Goal: Understand process/instructions: Learn how to perform a task or action

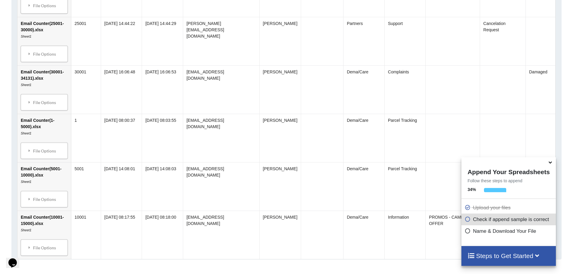
scroll to position [495, 0]
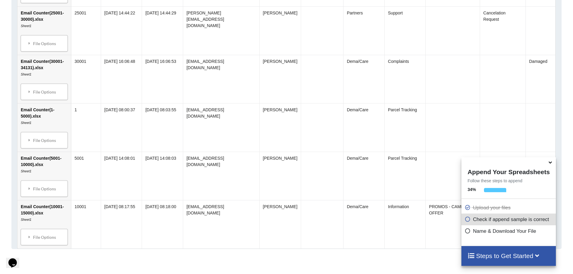
click at [467, 221] on icon at bounding box center [468, 218] width 6 height 5
click at [490, 256] on h4 "Steps to Get Started" at bounding box center [509, 256] width 82 height 8
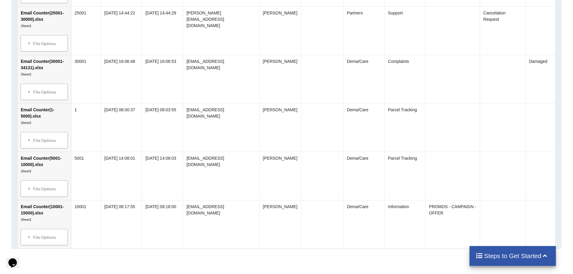
click at [491, 256] on h4 "Steps to Get Started" at bounding box center [513, 256] width 74 height 8
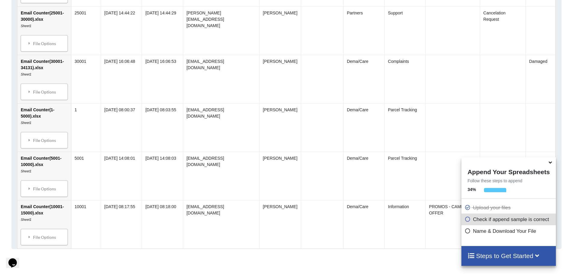
click at [491, 256] on h4 "Steps to Get Started" at bounding box center [509, 256] width 82 height 8
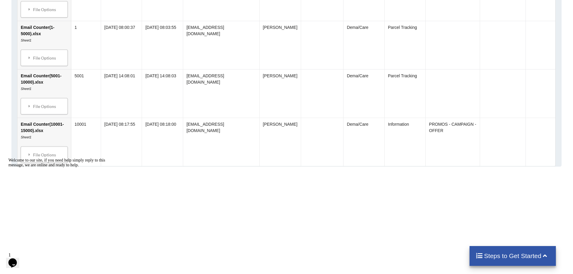
scroll to position [602, 0]
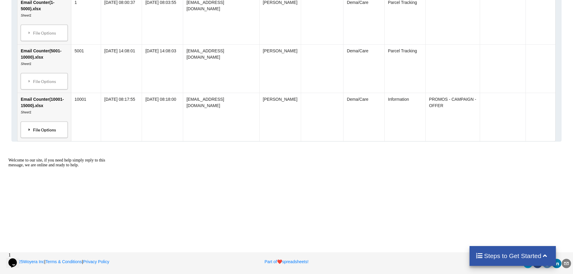
click at [57, 132] on div "File Options" at bounding box center [44, 129] width 43 height 13
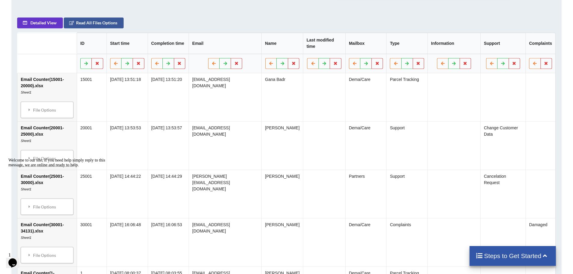
scroll to position [211, 0]
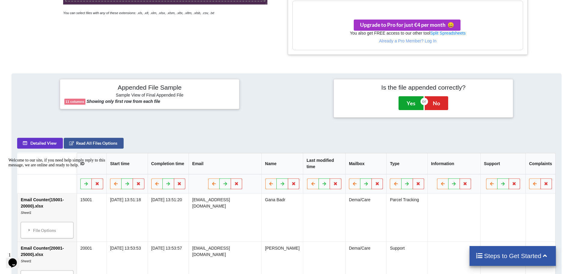
click at [410, 106] on button "Yes" at bounding box center [411, 103] width 25 height 14
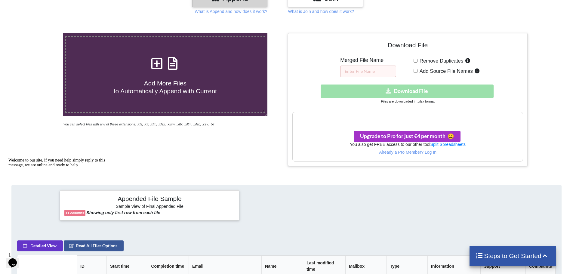
scroll to position [73, 0]
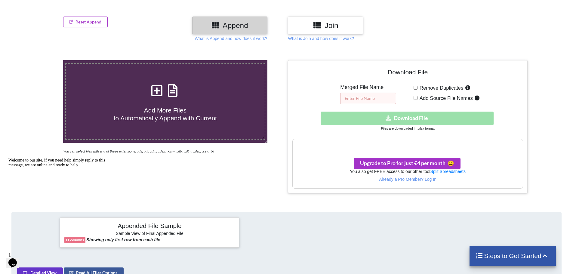
click at [371, 96] on input "text" at bounding box center [368, 98] width 56 height 11
type input "merged"
click at [399, 148] on h3 "Your files are more than 1 MB" at bounding box center [408, 145] width 230 height 7
